Goal: Task Accomplishment & Management: Manage account settings

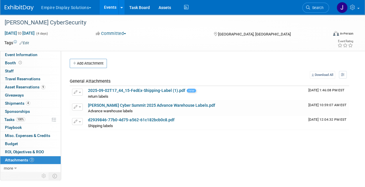
click at [67, 8] on button "Empire Display Solutions" at bounding box center [70, 6] width 58 height 13
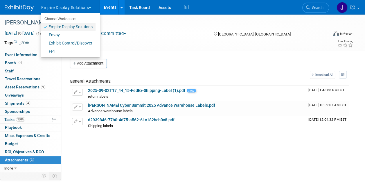
click at [69, 26] on link "Empire Display Solutions" at bounding box center [68, 27] width 55 height 8
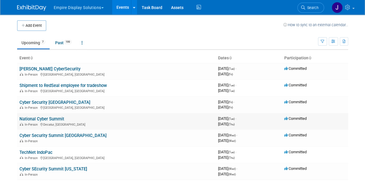
click at [44, 117] on link "National Cyber Summit" at bounding box center [41, 118] width 45 height 5
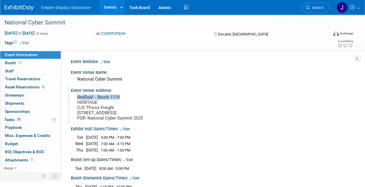
drag, startPoint x: 77, startPoint y: 96, endPoint x: 121, endPoint y: 97, distance: 44.7
click at [121, 97] on div "RedSeal - Booth 1119 HERITAGE C/O TForce Freight 174 Old Highway 24 Decatur, AL…" at bounding box center [129, 107] width 109 height 29
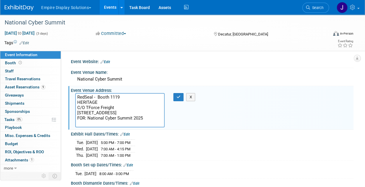
drag, startPoint x: 123, startPoint y: 97, endPoint x: 75, endPoint y: 96, distance: 48.2
click at [75, 96] on textarea "RedSeal - Booth 1119 HERITAGE C/O TForce Freight 174 Old Highway 24 Decatur, AL…" at bounding box center [119, 110] width 89 height 34
drag, startPoint x: 76, startPoint y: 102, endPoint x: 114, endPoint y: 108, distance: 38.5
click at [114, 108] on textarea "RedSeal - Booth 1119 HERITAGE C/O TForce Freight 174 Old Highway 24 Decatur, AL…" at bounding box center [119, 110] width 89 height 34
drag, startPoint x: 78, startPoint y: 113, endPoint x: 117, endPoint y: 111, distance: 39.8
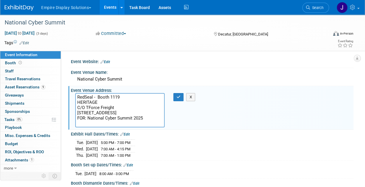
click at [117, 111] on textarea "RedSeal - Booth 1119 HERITAGE C/O TForce Freight 174 Old Highway 24 Decatur, AL…" at bounding box center [119, 110] width 89 height 34
click at [105, 117] on textarea "RedSeal - Booth 1119 HERITAGE C/O TForce Freight 174 Old Highway 24 Decatur, AL…" at bounding box center [119, 110] width 89 height 34
click at [88, 118] on textarea "RedSeal - Booth 1119 HERITAGE C/O TForce Freight 174 Old Highway 24 Decatur, AL…" at bounding box center [119, 110] width 89 height 34
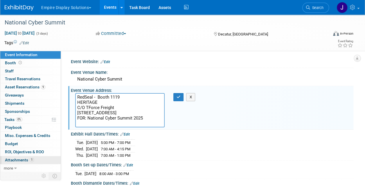
click at [26, 159] on span "Attachments 1" at bounding box center [19, 159] width 29 height 5
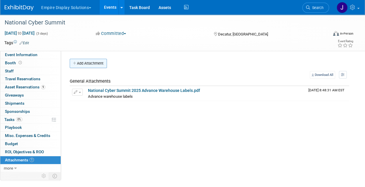
click at [100, 64] on button "Add Attachment" at bounding box center [88, 63] width 37 height 9
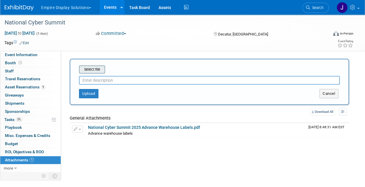
click at [95, 69] on input "file" at bounding box center [69, 69] width 69 height 7
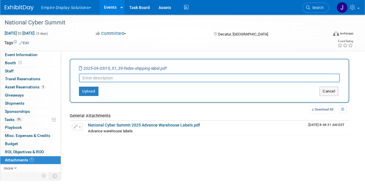
click at [146, 77] on input "text" at bounding box center [209, 77] width 261 height 9
type input "Shipping labels"
click at [83, 92] on button "Upload" at bounding box center [88, 91] width 19 height 9
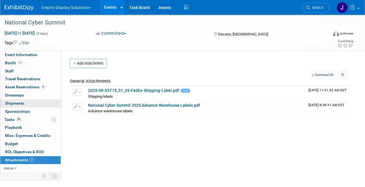
click at [21, 102] on span "Shipments 0" at bounding box center [14, 103] width 19 height 5
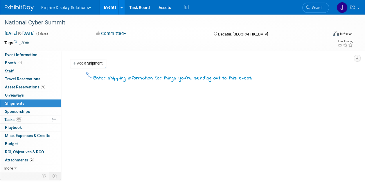
click at [87, 61] on link "Add a Shipment" at bounding box center [88, 63] width 36 height 9
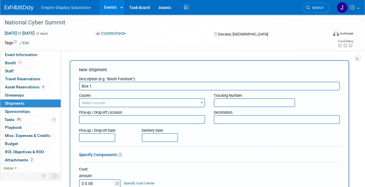
type input "Box 1"
click at [225, 105] on input "text" at bounding box center [254, 102] width 81 height 9
paste input "8840 7403 3590"
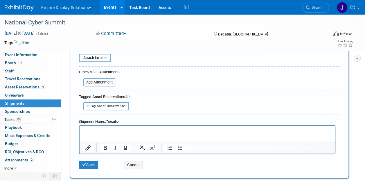
scroll to position [201, 0]
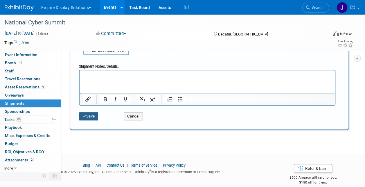
type input "8840 7403 3590"
click at [89, 115] on button "Save" at bounding box center [88, 116] width 19 height 8
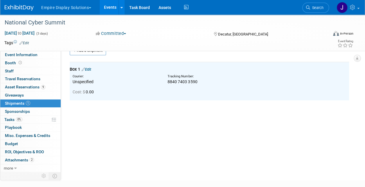
scroll to position [0, 0]
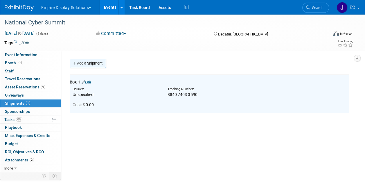
click at [93, 64] on link "Add a Shipment" at bounding box center [88, 63] width 36 height 9
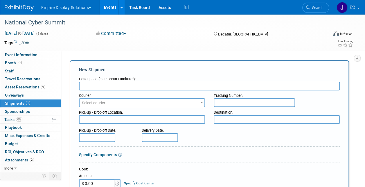
click at [110, 86] on input "text" at bounding box center [209, 86] width 261 height 9
type input "Box 2"
click at [225, 102] on input "text" at bounding box center [254, 102] width 81 height 9
paste input "8840 7403 3605"
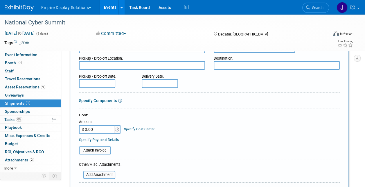
scroll to position [145, 0]
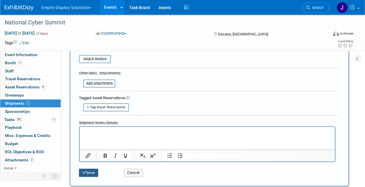
type input "8840 7403 3605"
click at [88, 170] on button "Save" at bounding box center [88, 172] width 19 height 8
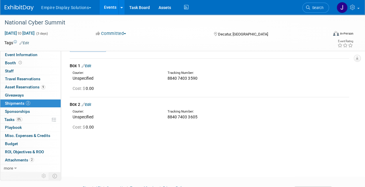
scroll to position [0, 0]
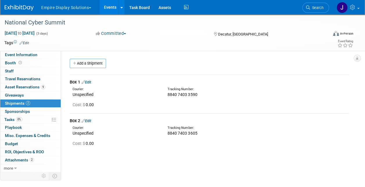
click at [98, 63] on link "Add a Shipment" at bounding box center [88, 63] width 36 height 9
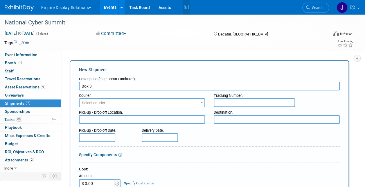
type input "Box 3"
paste input "8840 7403 3616"
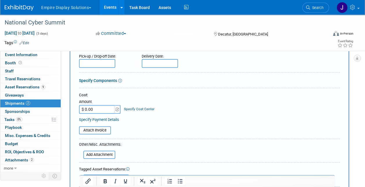
scroll to position [174, 0]
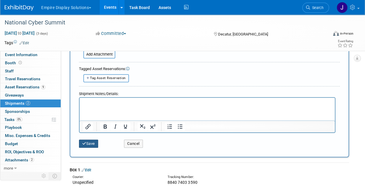
type input "8840 7403 3616"
click at [87, 143] on button "Save" at bounding box center [88, 143] width 19 height 8
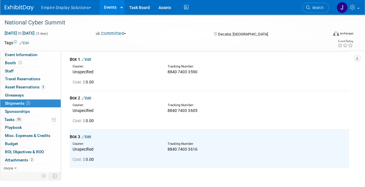
scroll to position [0, 0]
